Goal: Information Seeking & Learning: Learn about a topic

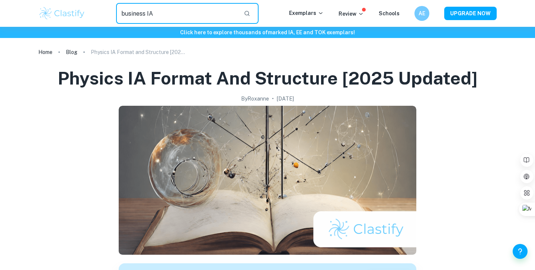
type input "business IA"
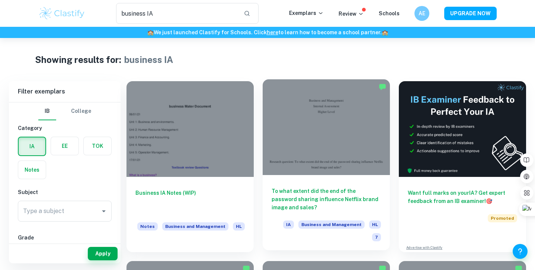
click at [371, 170] on div at bounding box center [326, 127] width 127 height 96
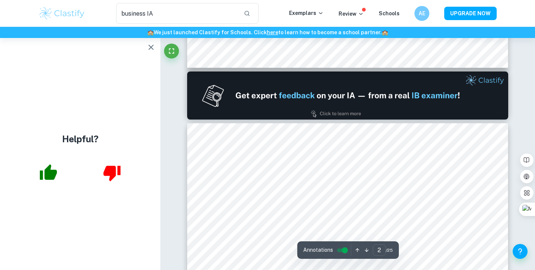
scroll to position [542, 0]
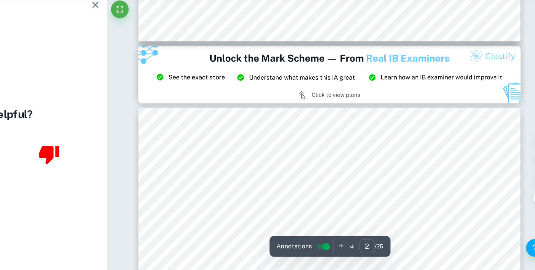
type input "3"
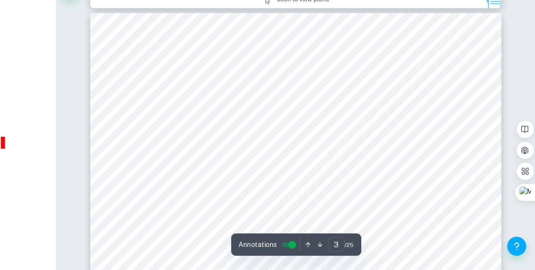
scroll to position [996, 0]
